Goal: Task Accomplishment & Management: Complete application form

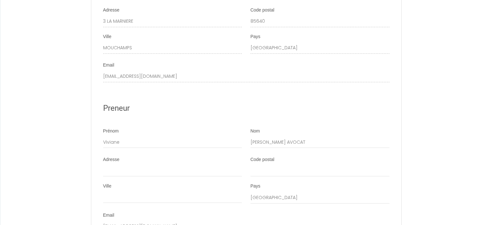
scroll to position [2074, 0]
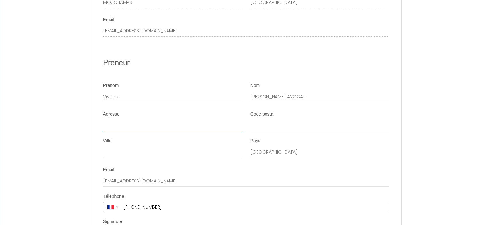
click at [105, 129] on input "Adresse" at bounding box center [172, 126] width 139 height 12
type input "[STREET_ADDRESS][PERSON_NAME]"
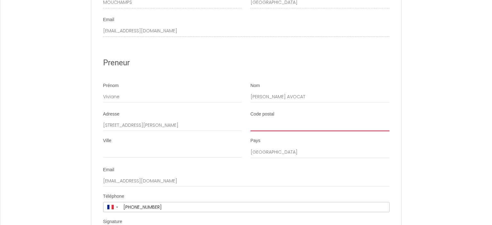
type input "44840"
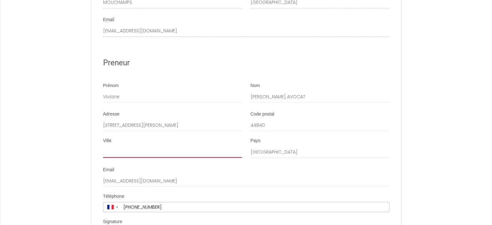
type input "LES SORINIERES"
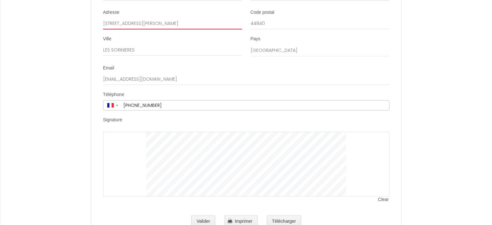
scroll to position [2207, 0]
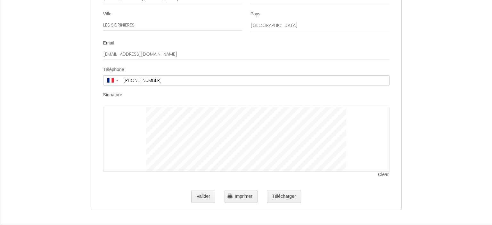
click at [126, 126] on div at bounding box center [246, 139] width 287 height 65
click at [196, 195] on button "Valider" at bounding box center [203, 196] width 24 height 13
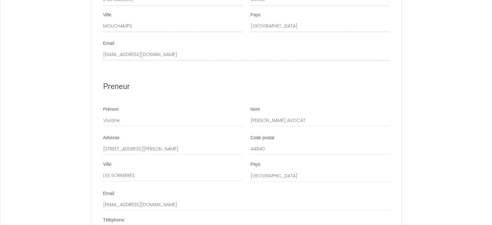
scroll to position [2065, 0]
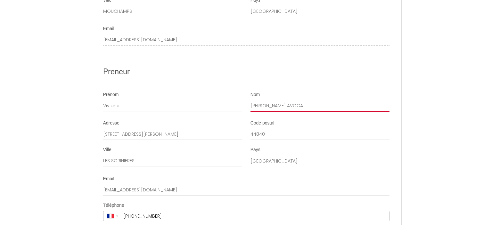
click at [265, 112] on input "[PERSON_NAME] AVOCAT" at bounding box center [320, 106] width 139 height 12
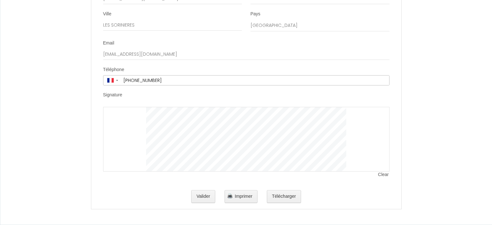
click at [210, 190] on div "Valider Imprimer Télécharger" at bounding box center [246, 197] width 287 height 21
click at [210, 194] on button "Valider" at bounding box center [203, 196] width 24 height 13
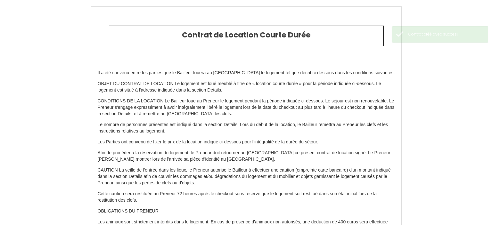
type input "45.6"
type input "2200"
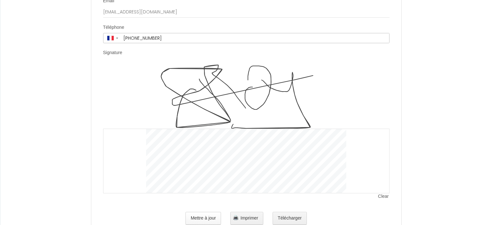
scroll to position [2271, 0]
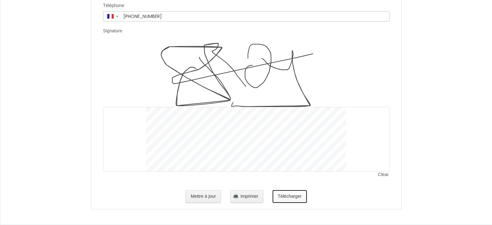
click at [279, 201] on button "Télécharger" at bounding box center [290, 196] width 34 height 13
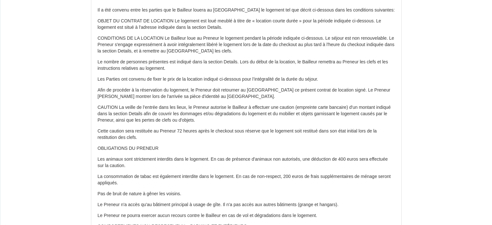
scroll to position [101, 0]
